Goal: Task Accomplishment & Management: Manage account settings

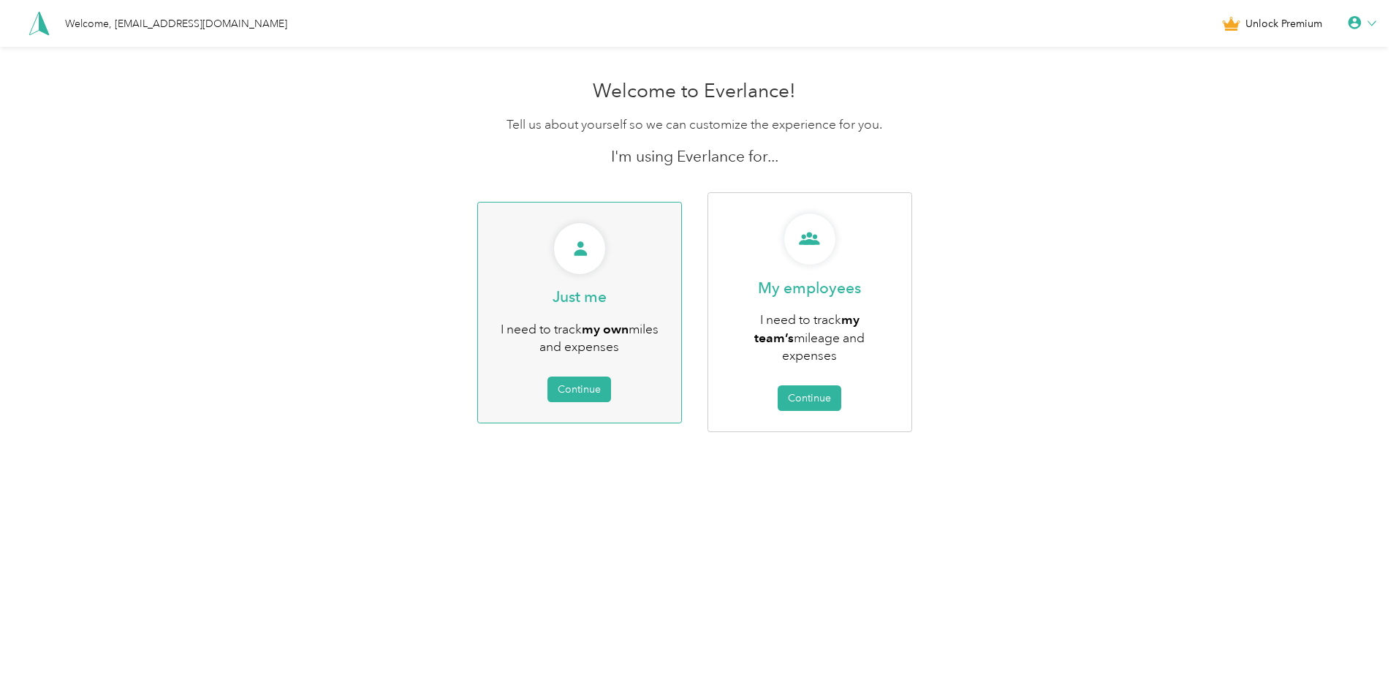
click at [556, 287] on p "Just me" at bounding box center [580, 297] width 54 height 20
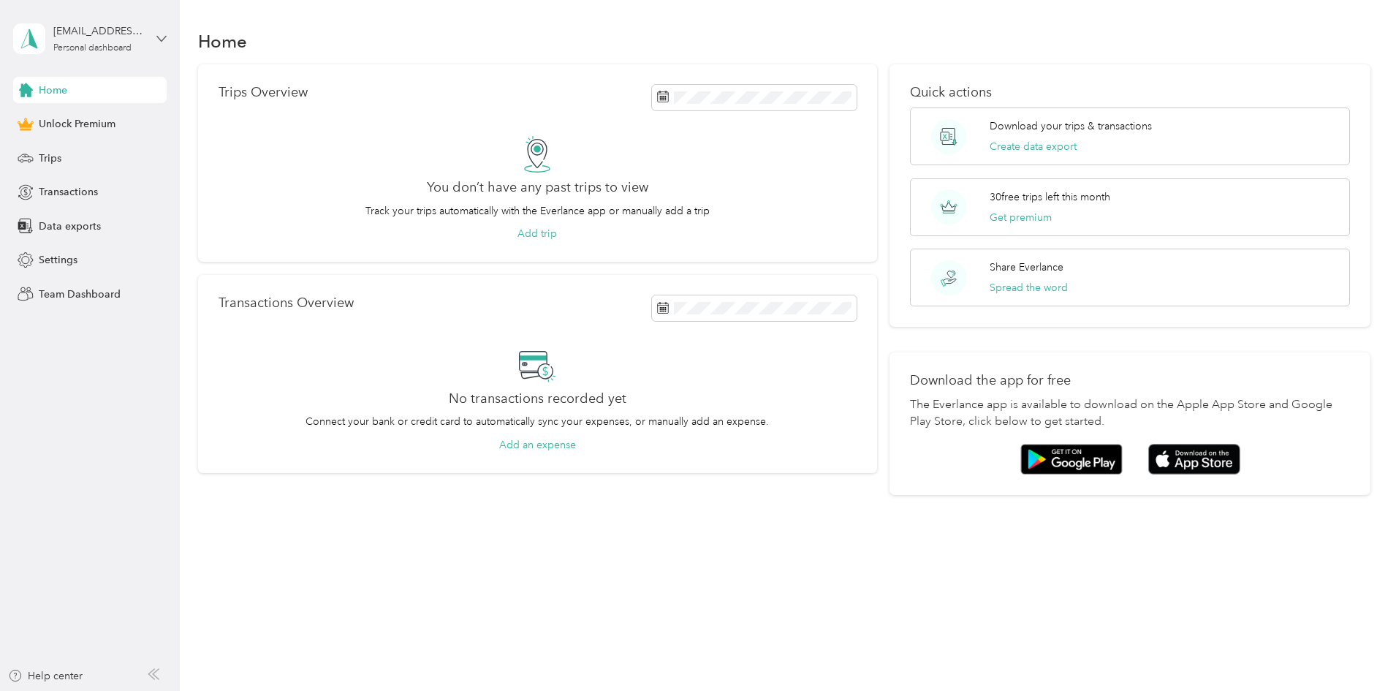
click at [158, 34] on icon at bounding box center [161, 39] width 10 height 10
click at [109, 122] on div "Log out" at bounding box center [166, 120] width 287 height 26
